Goal: Task Accomplishment & Management: Manage account settings

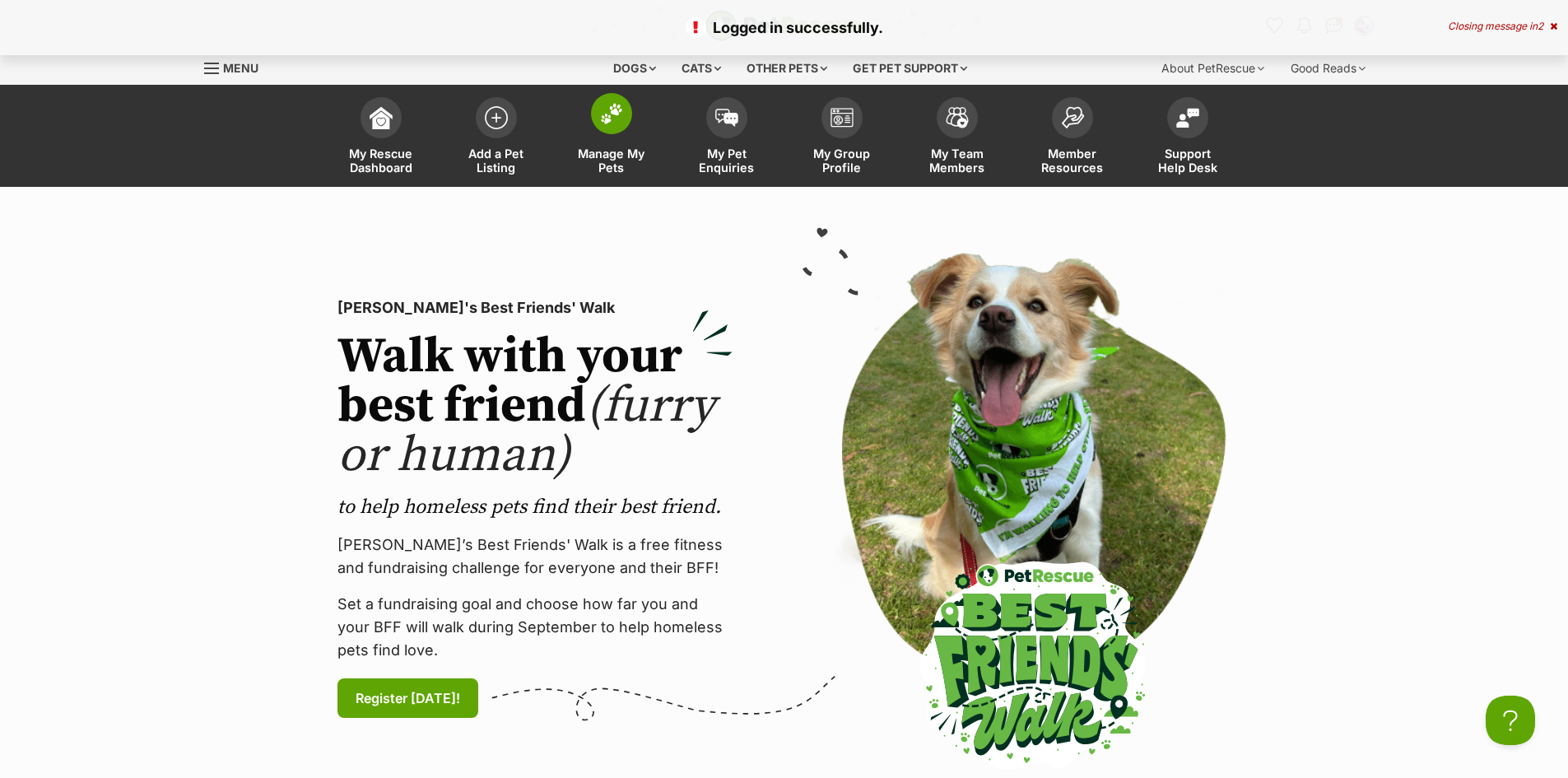
click at [603, 124] on span at bounding box center [611, 113] width 41 height 41
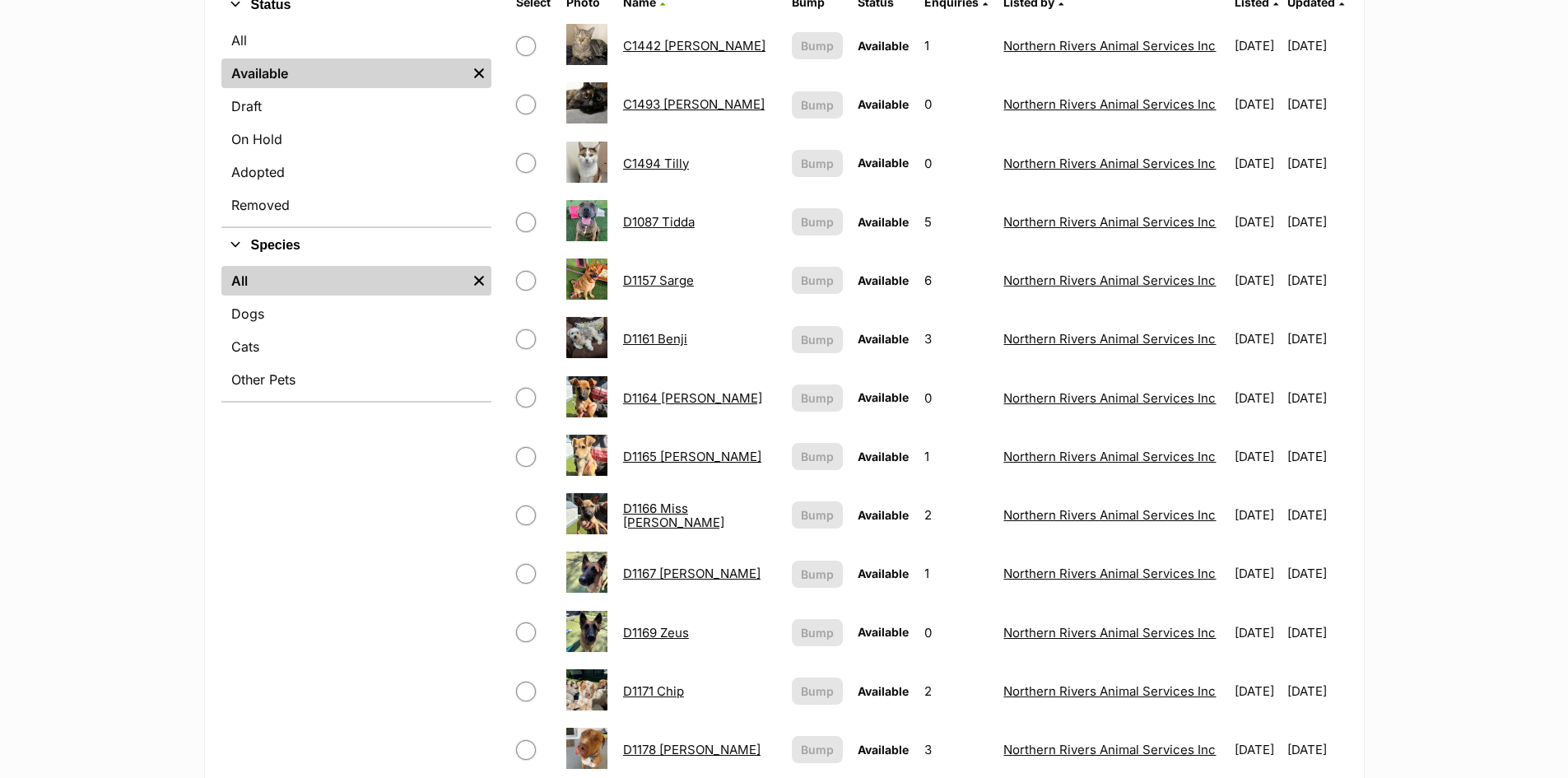
scroll to position [494, 0]
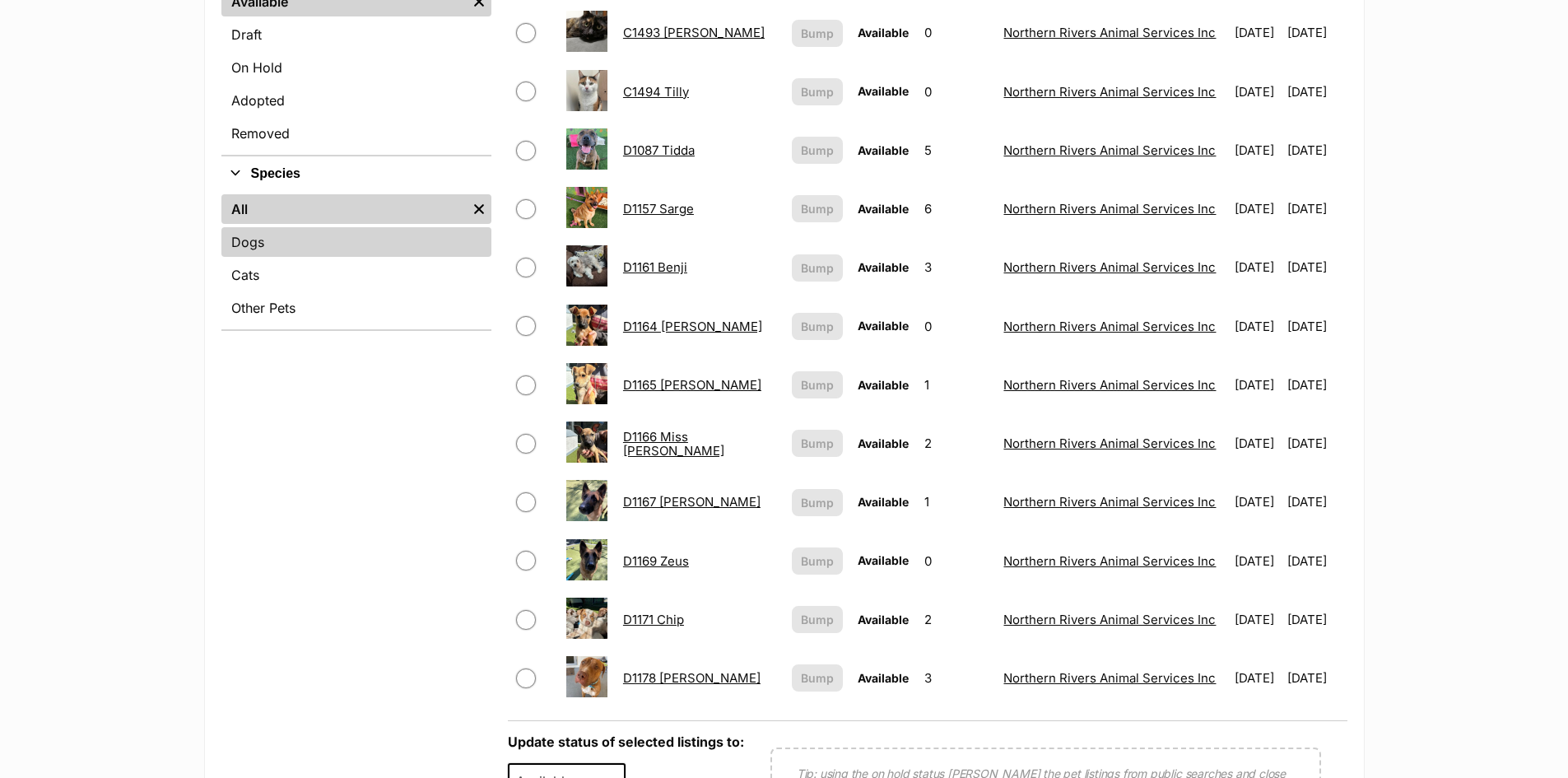
click at [244, 244] on link "Dogs" at bounding box center [356, 243] width 269 height 30
click at [284, 240] on link "Dogs" at bounding box center [356, 243] width 269 height 30
click at [257, 245] on link "Dogs" at bounding box center [356, 243] width 269 height 30
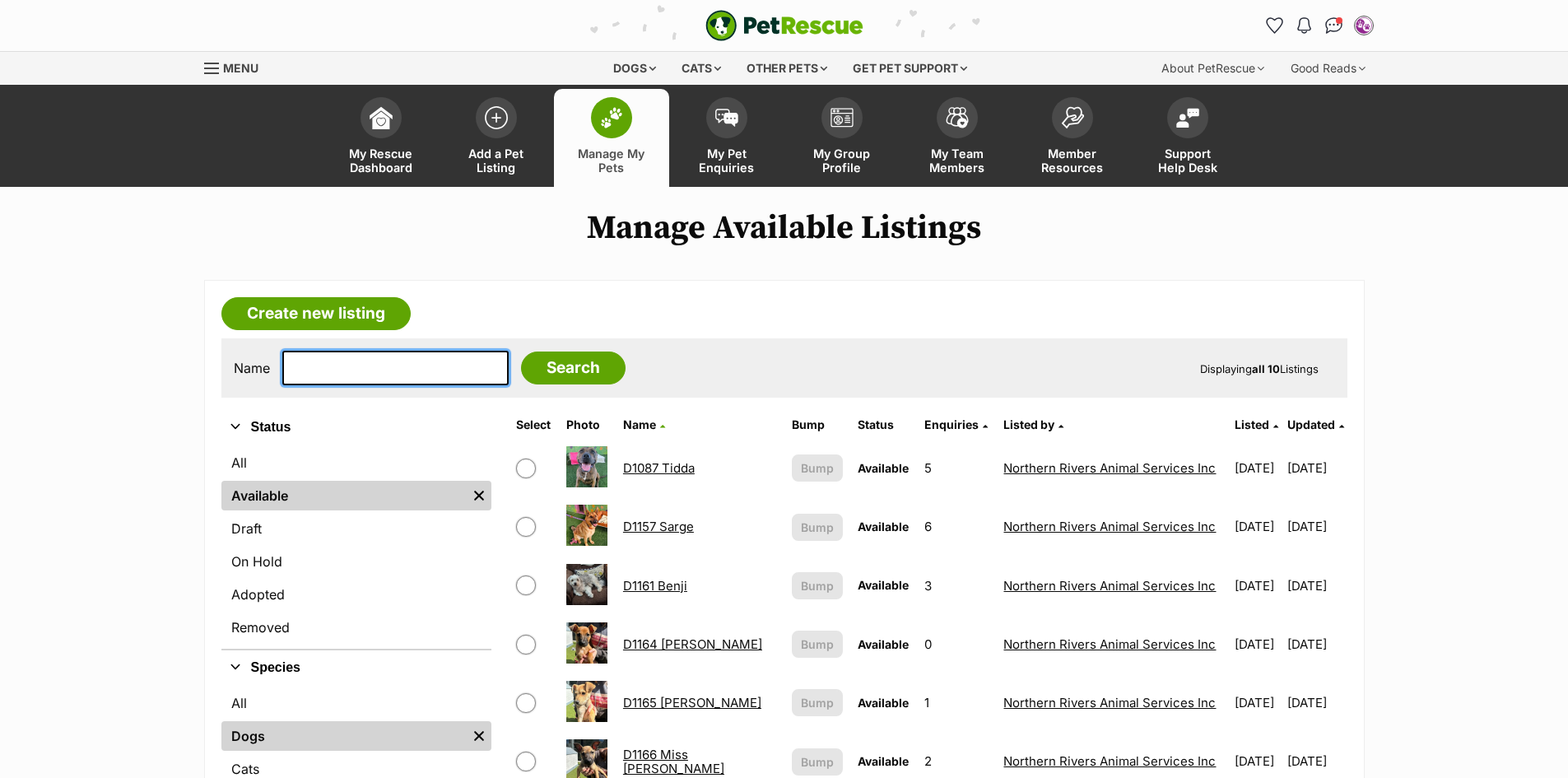
click at [332, 373] on input "text" at bounding box center [395, 368] width 227 height 35
type input "charlie"
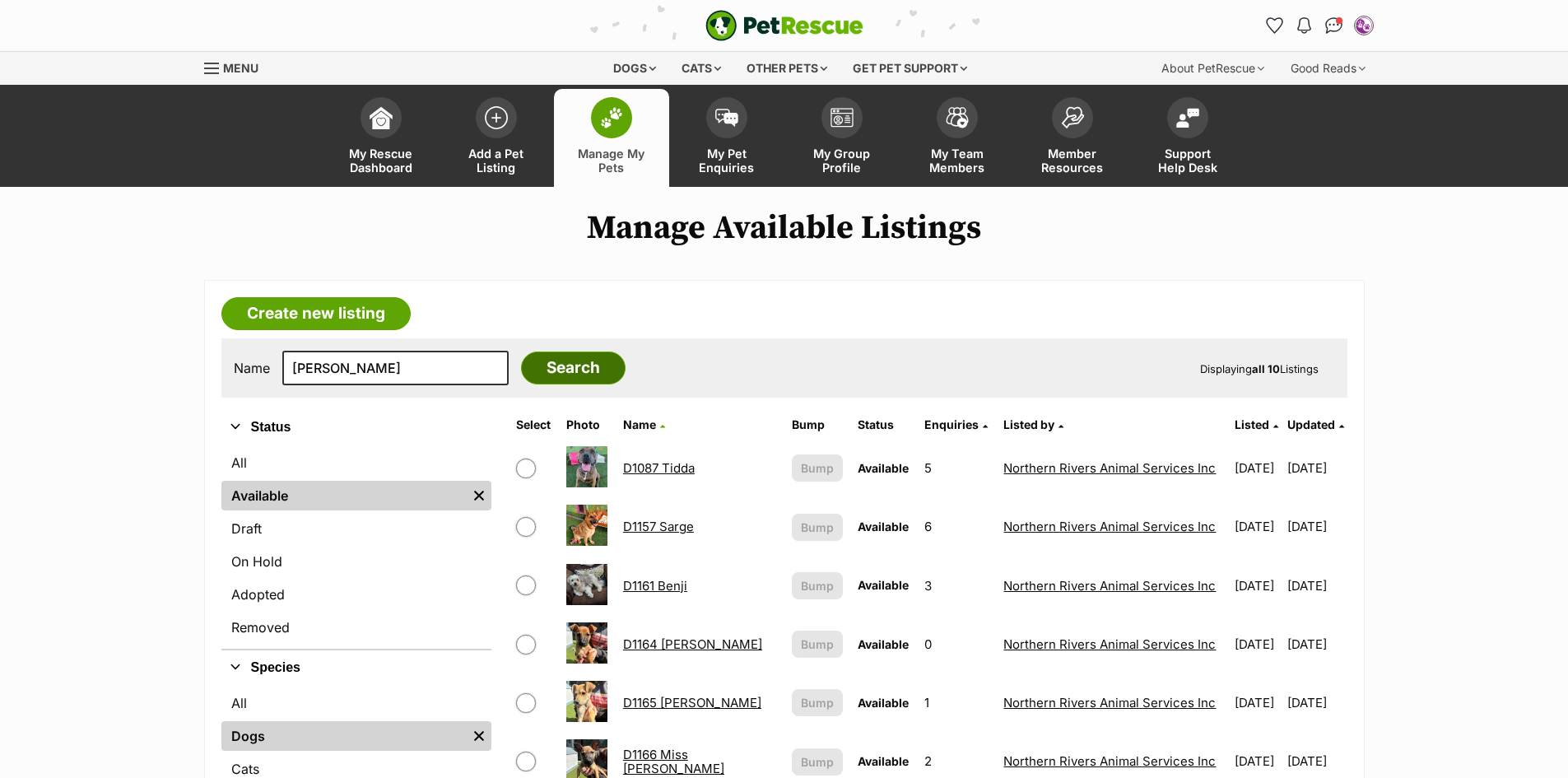
click at [531, 369] on input "Search" at bounding box center [573, 368] width 105 height 33
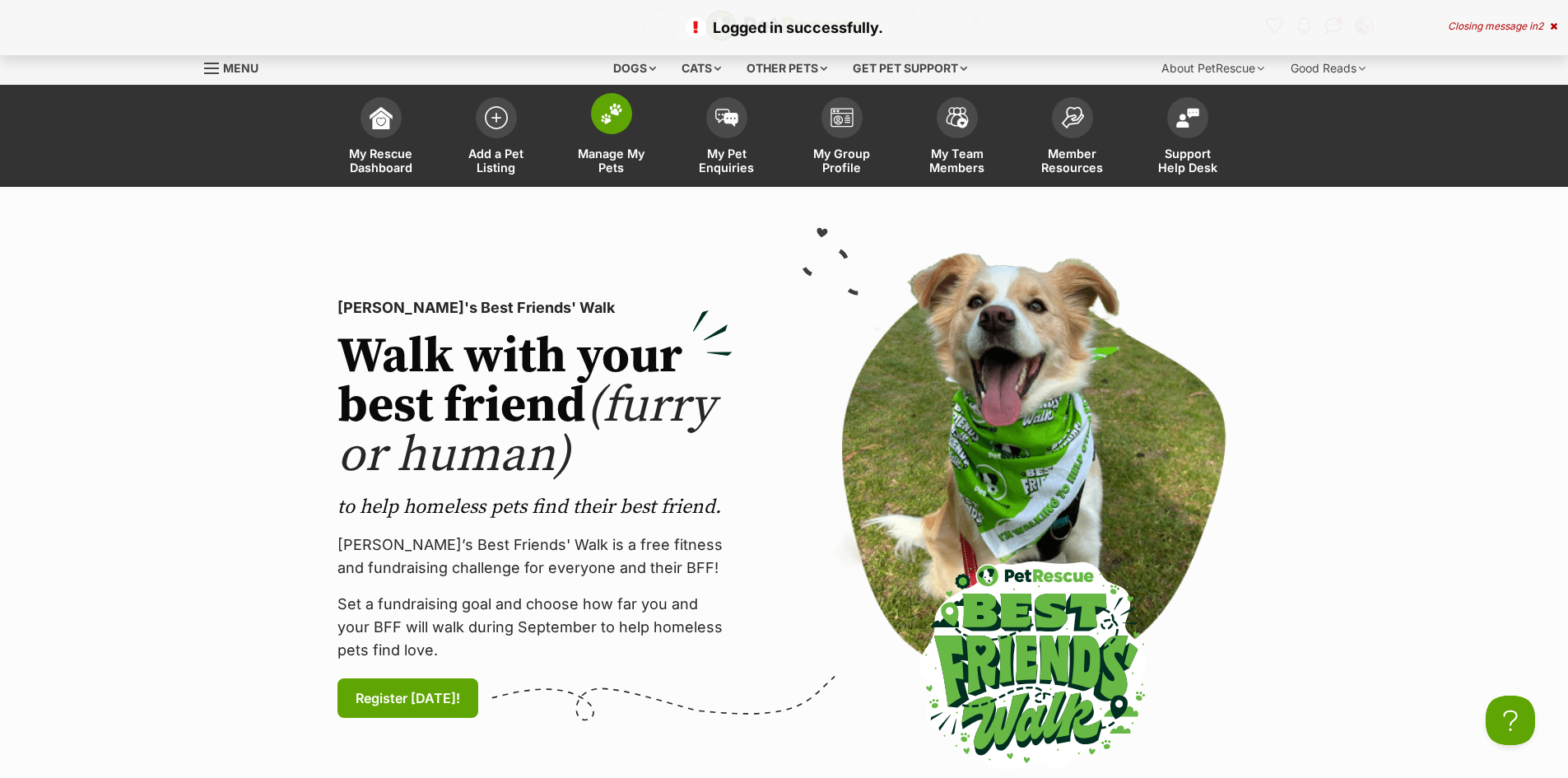
click at [590, 125] on link "Manage My Pets" at bounding box center [611, 138] width 115 height 98
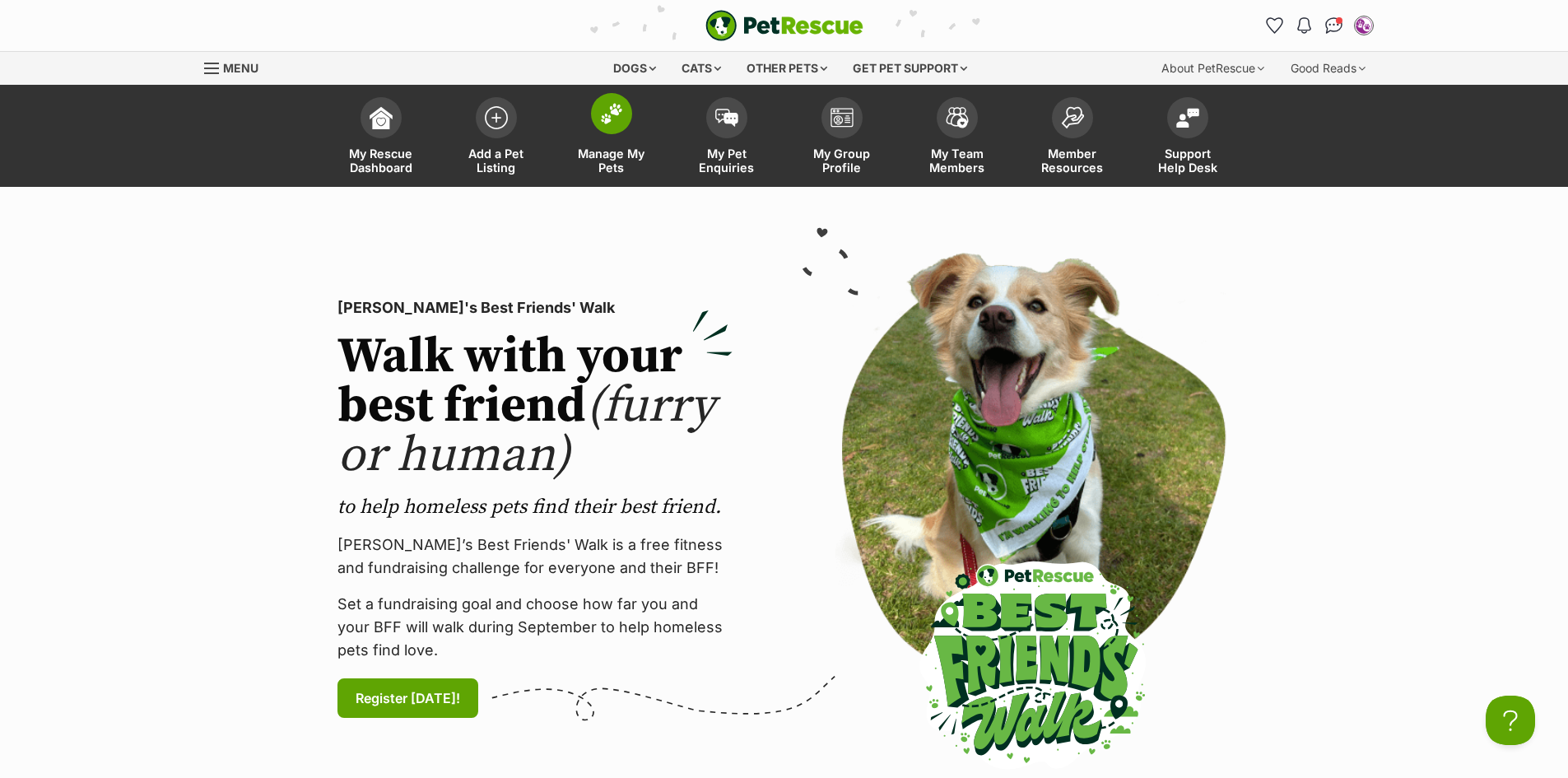
click at [608, 115] on img at bounding box center [611, 113] width 23 height 21
